Goal: Information Seeking & Learning: Find specific fact

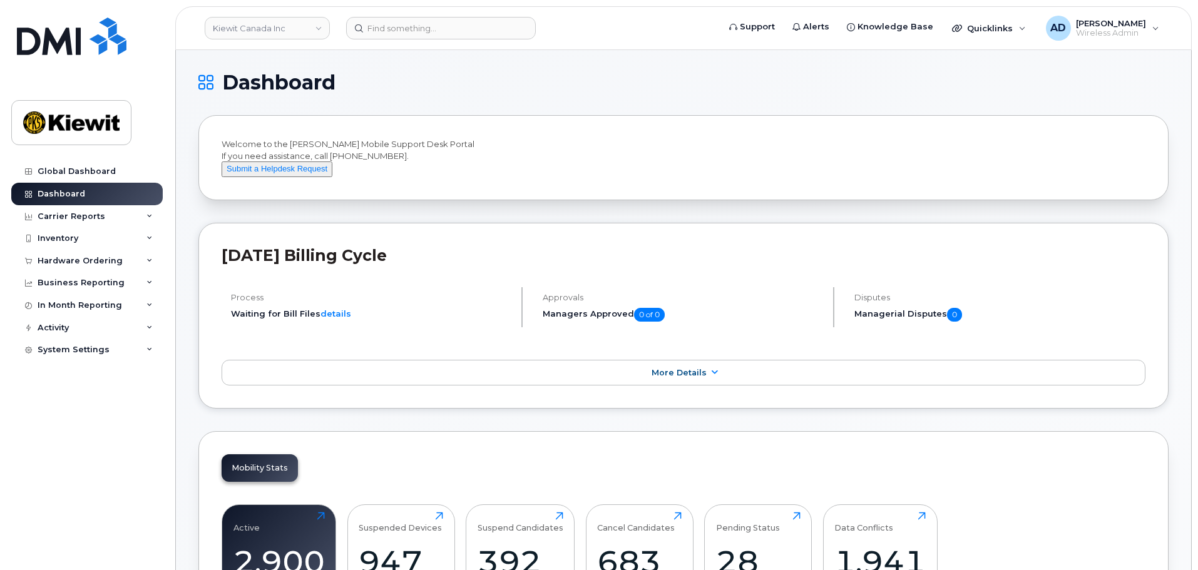
click at [419, 39] on header "[PERSON_NAME] Canada Inc Support Alerts Knowledge Base Quicklinks Suspend / Can…" at bounding box center [683, 28] width 1016 height 44
click at [394, 32] on input at bounding box center [441, 28] width 190 height 23
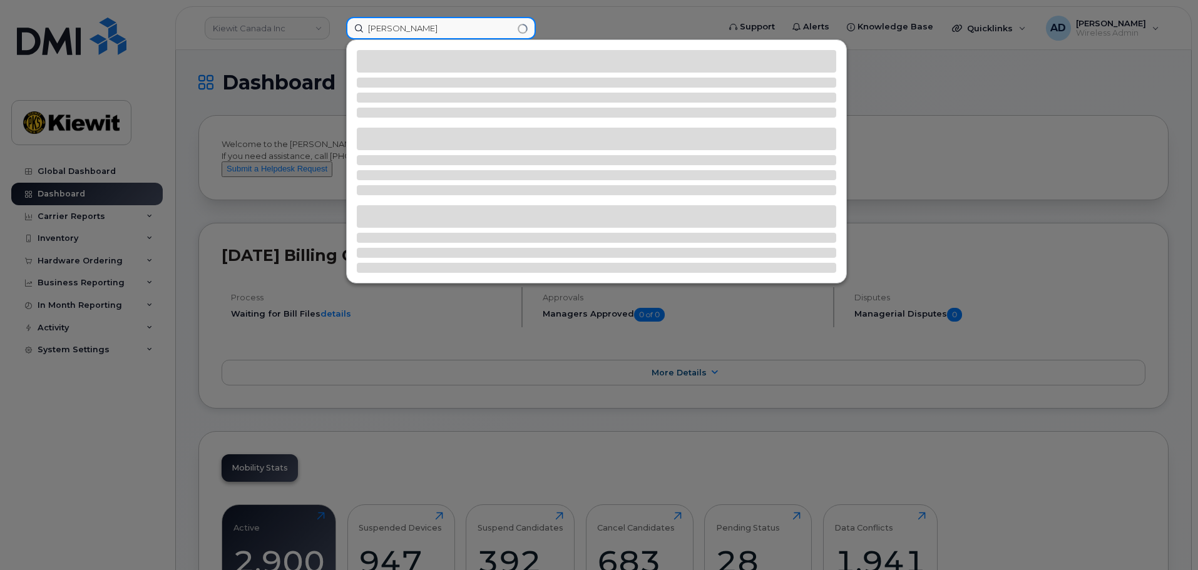
paste input "Onwusiribe"
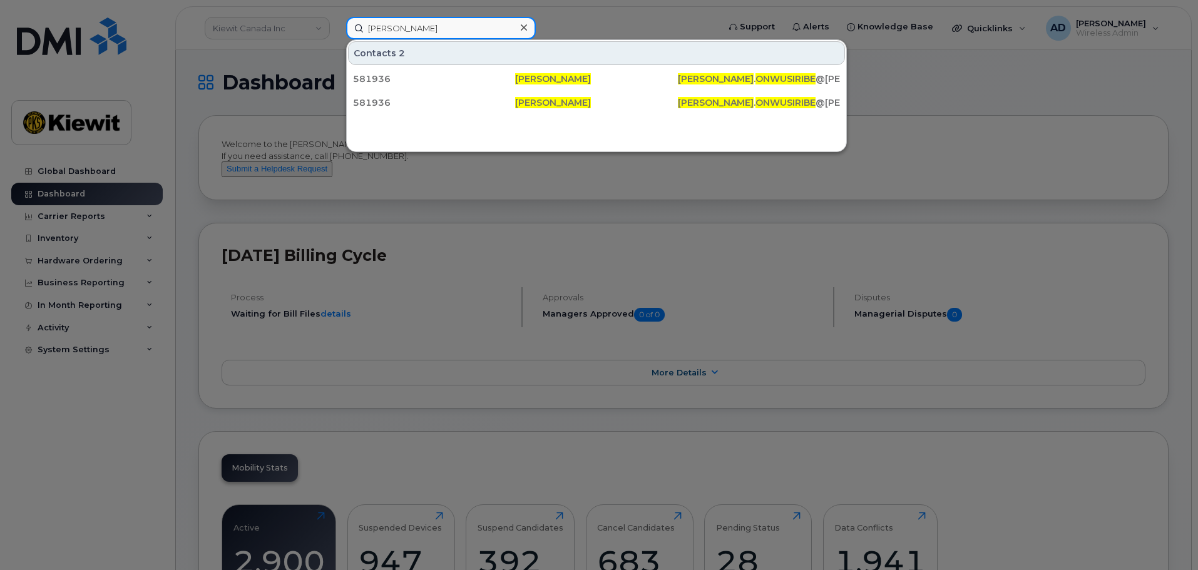
paste input "Manucot"
type input "Manucot"
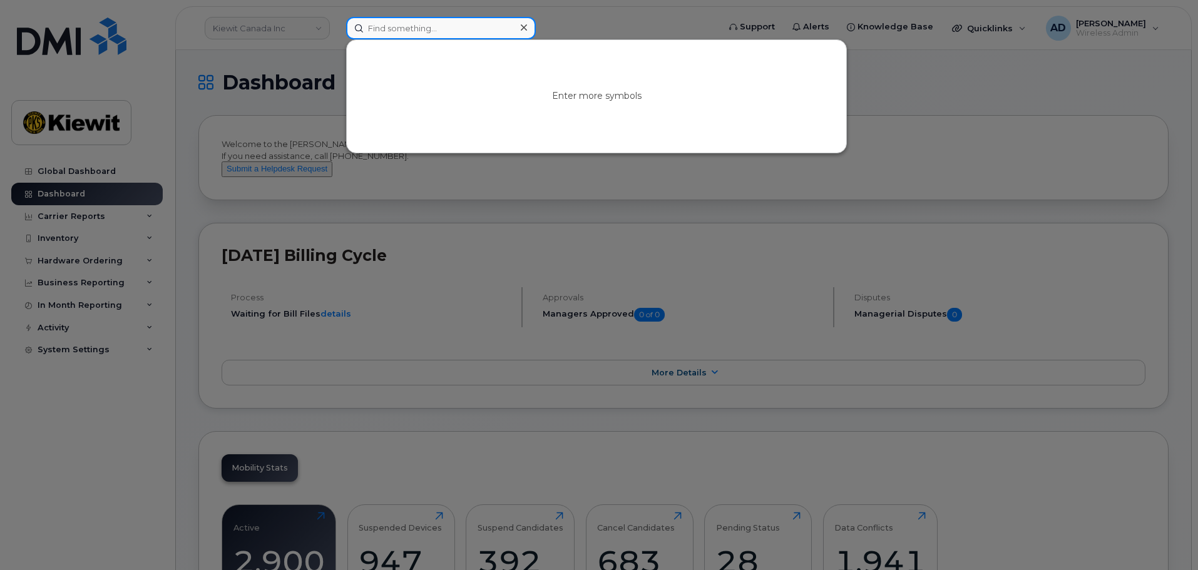
paste input "299729"
type input "299729"
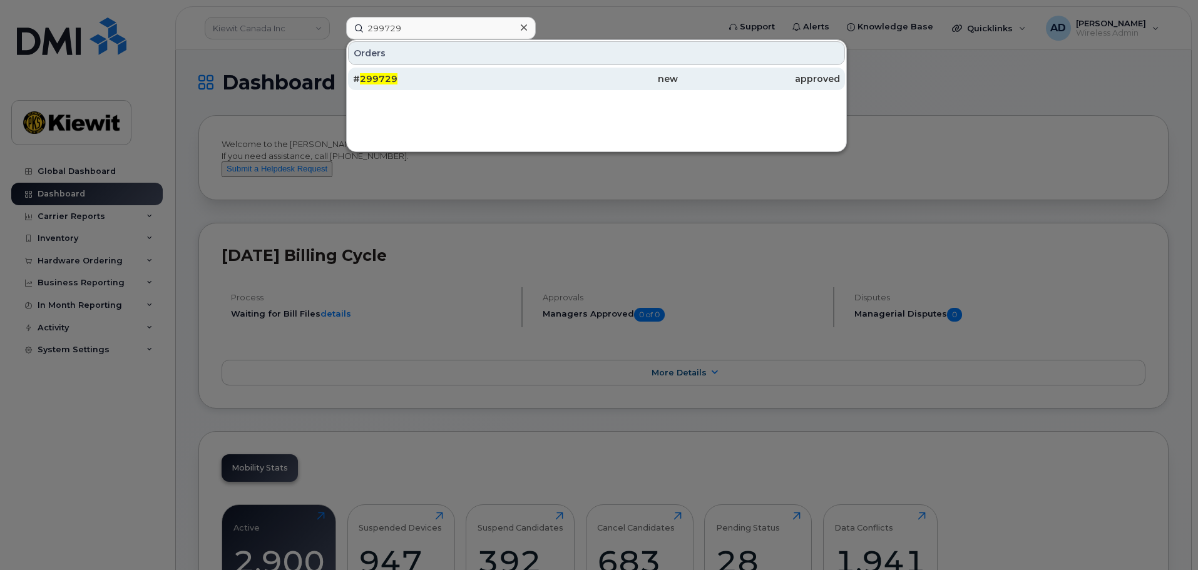
drag, startPoint x: 437, startPoint y: 71, endPoint x: 439, endPoint y: 88, distance: 16.4
click at [437, 71] on div "# 299729" at bounding box center [434, 79] width 162 height 23
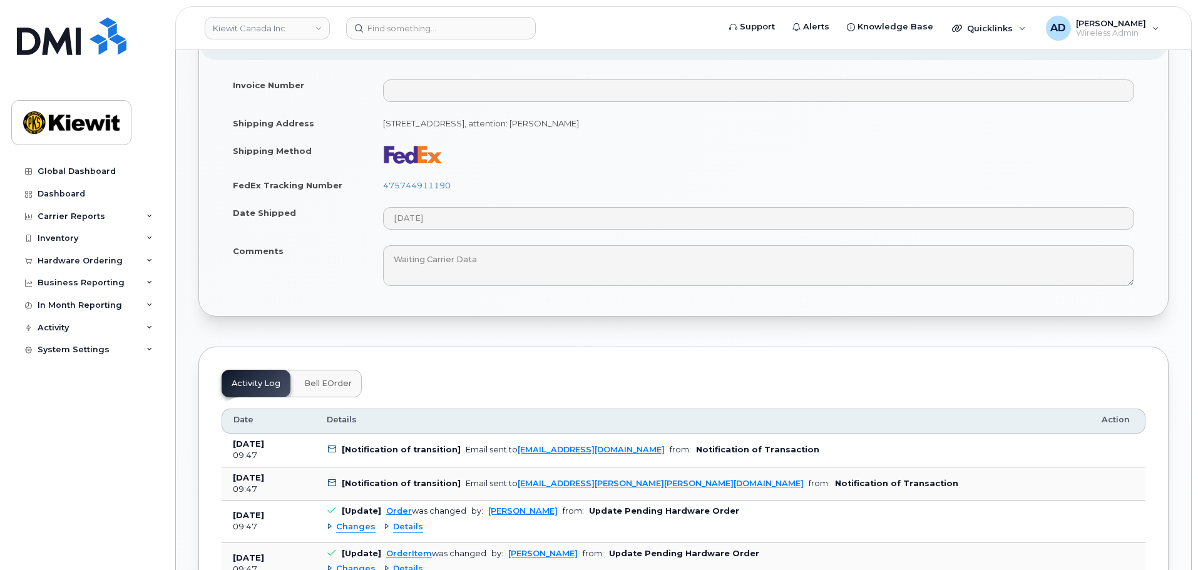
scroll to position [563, 0]
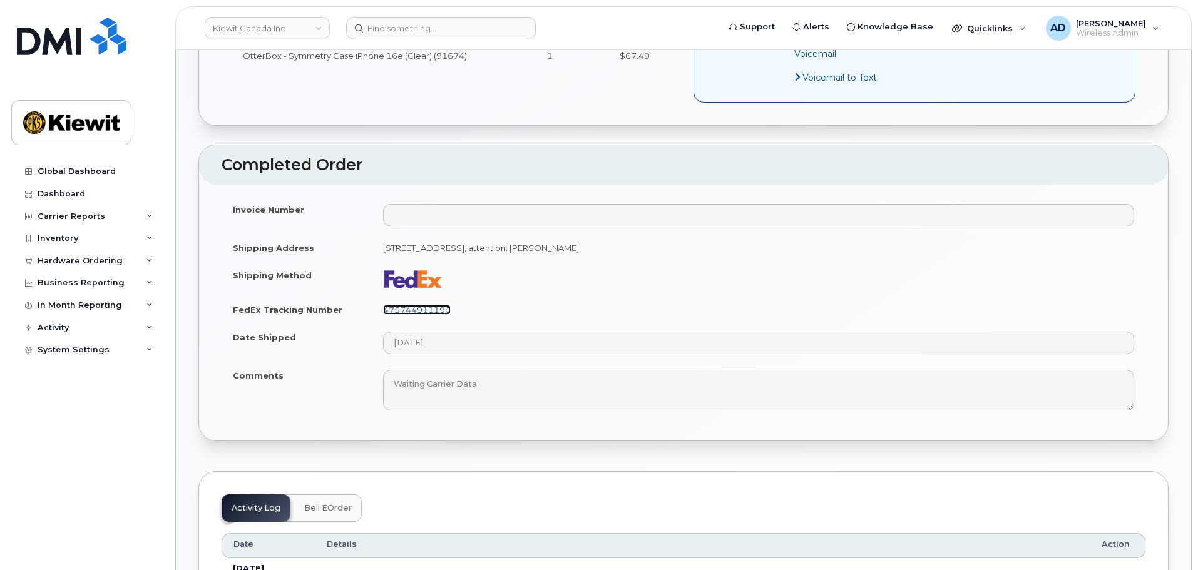
click at [431, 305] on link "475744911190" at bounding box center [417, 310] width 68 height 10
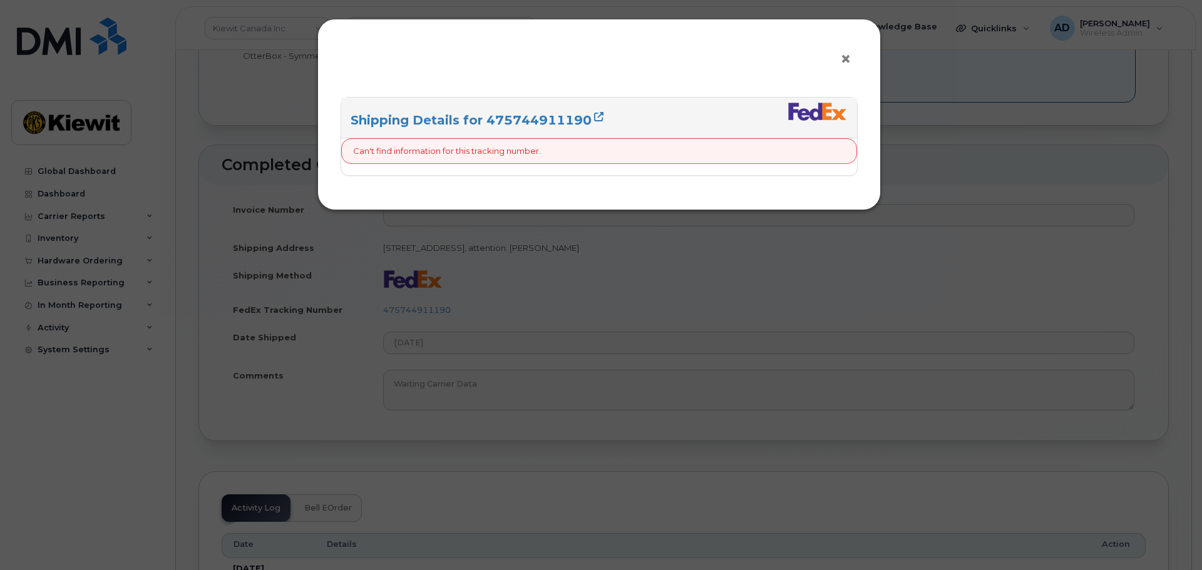
click at [857, 56] on button "×" at bounding box center [849, 59] width 18 height 19
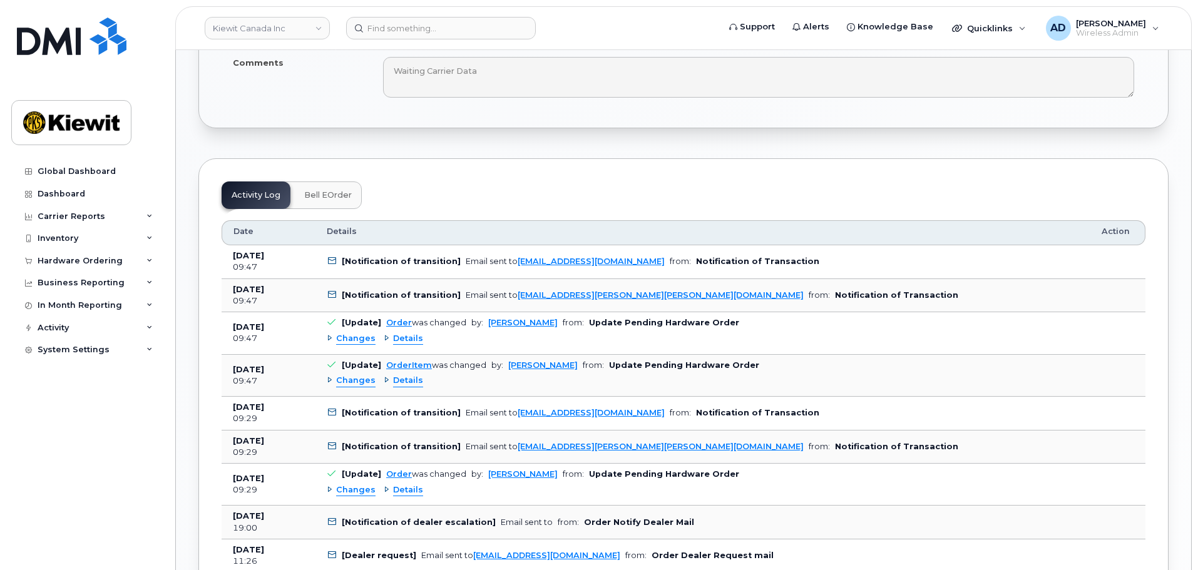
scroll to position [0, 0]
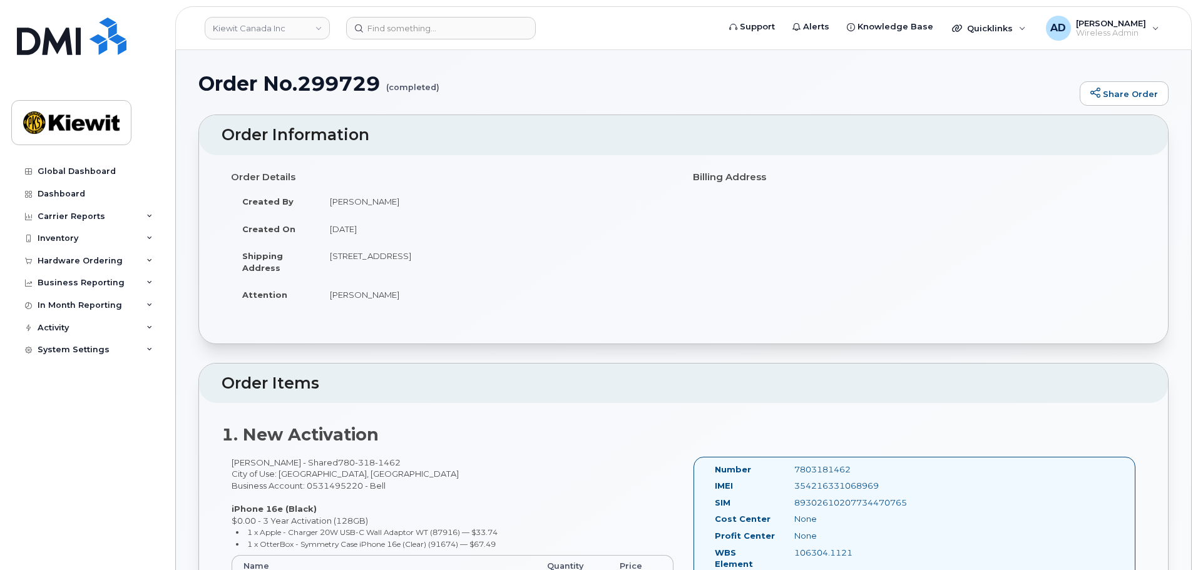
click at [357, 304] on td "Michael Norris" at bounding box center [496, 295] width 355 height 28
drag, startPoint x: 391, startPoint y: 299, endPoint x: 327, endPoint y: 300, distance: 63.8
click at [327, 300] on td "Michael Norris" at bounding box center [496, 295] width 355 height 28
copy td "Michael Norris"
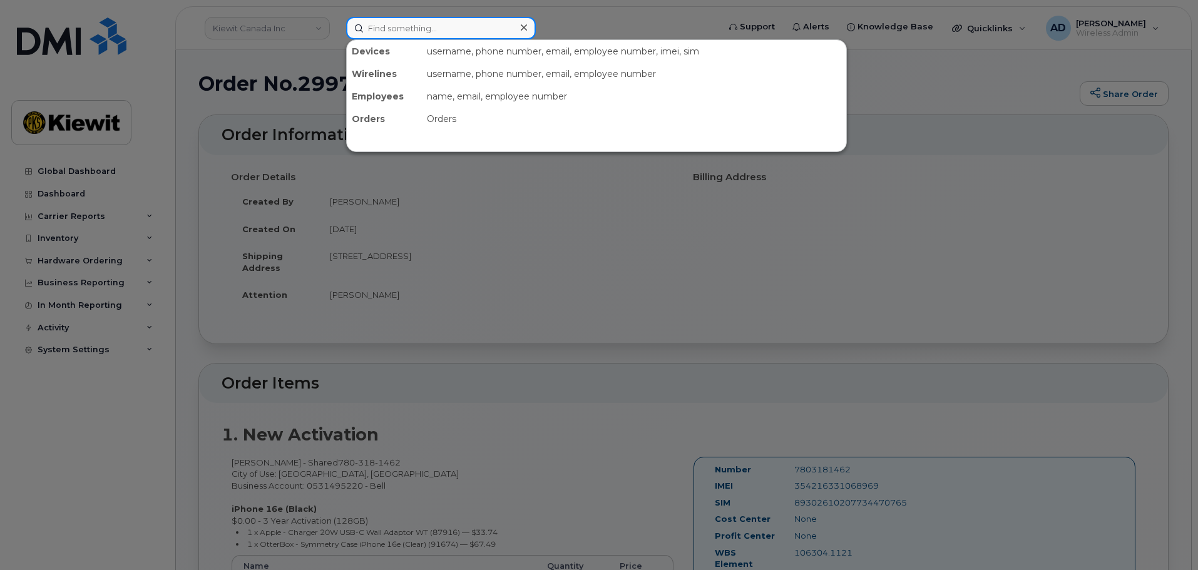
click at [396, 29] on input at bounding box center [441, 28] width 190 height 23
paste input "Michael Norris"
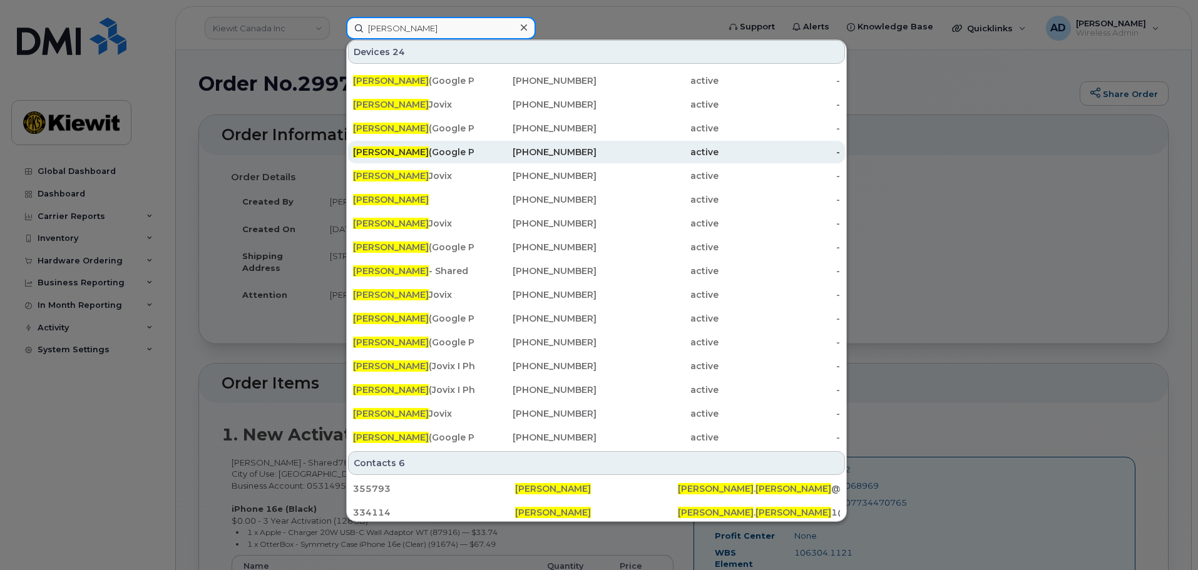
scroll to position [121, 0]
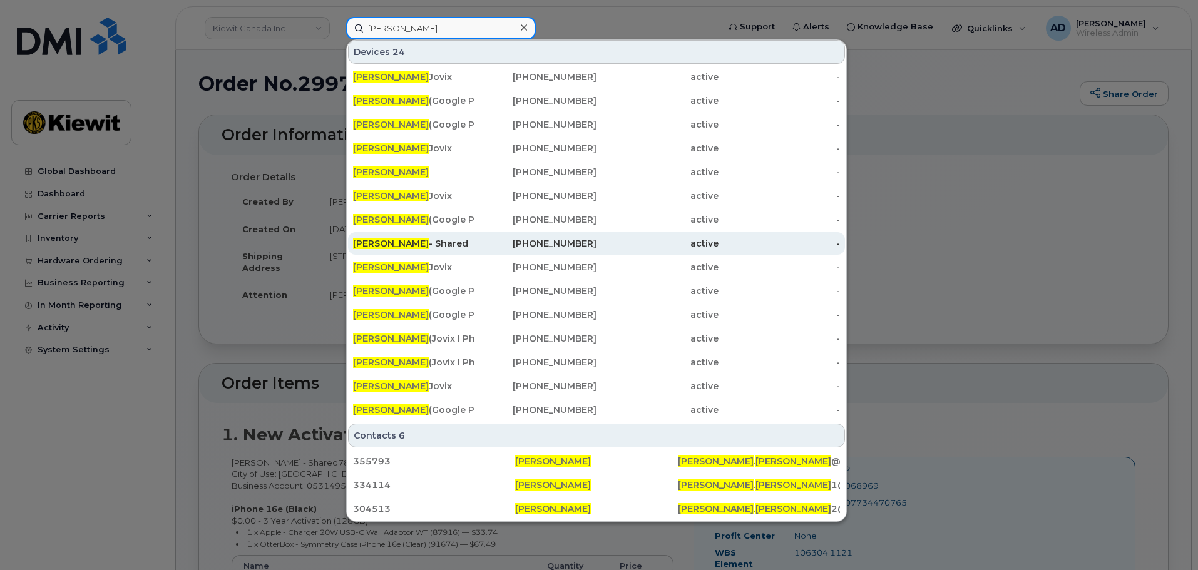
type input "Michael Norris"
click at [454, 253] on div "Michael Norris - Shared" at bounding box center [414, 243] width 122 height 23
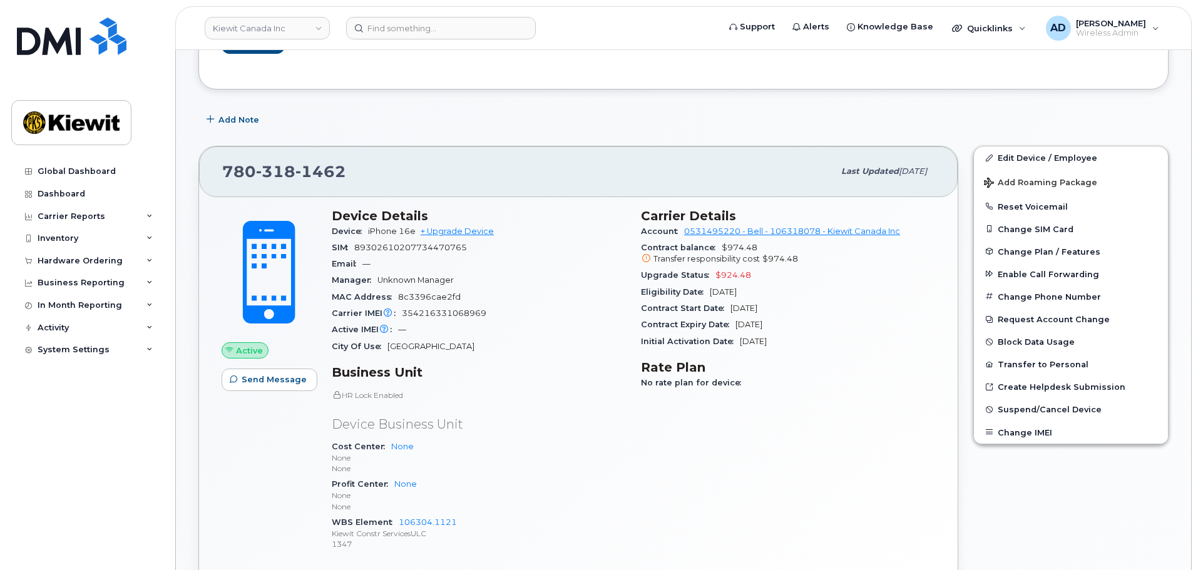
scroll to position [376, 0]
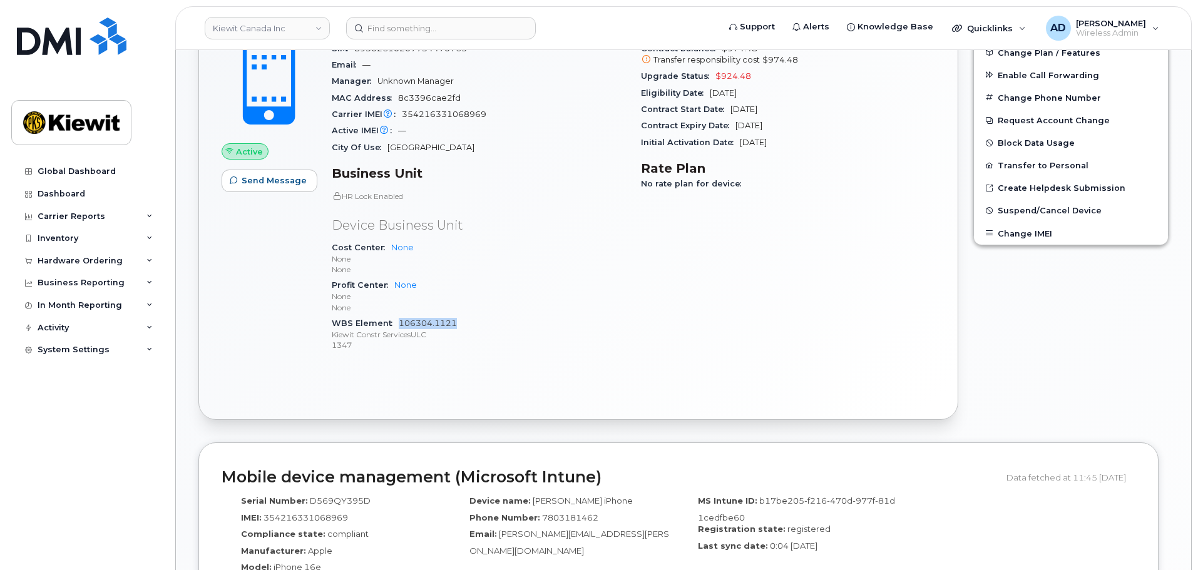
drag, startPoint x: 471, startPoint y: 324, endPoint x: 401, endPoint y: 325, distance: 70.1
click at [401, 325] on div "WBS Element 106304.1121 [PERSON_NAME] Constr ServicesULC 1347" at bounding box center [479, 334] width 294 height 38
copy link "106304.1121"
